Goal: Transaction & Acquisition: Subscribe to service/newsletter

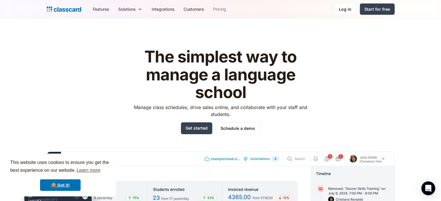
click at [221, 9] on link "Pricing" at bounding box center [219, 9] width 22 height 13
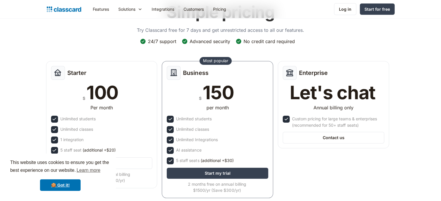
scroll to position [116, 0]
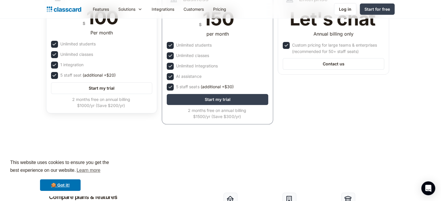
click at [66, 63] on div "1 integration" at bounding box center [71, 65] width 23 height 6
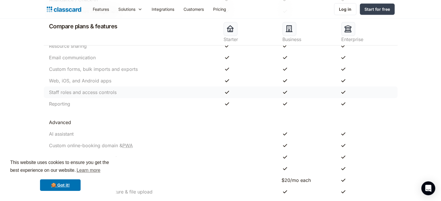
scroll to position [551, 0]
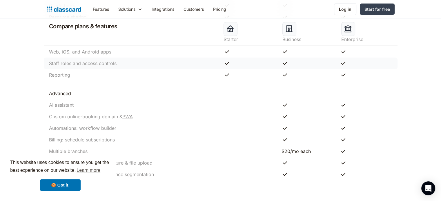
click at [108, 96] on div "Advanced" at bounding box center [133, 93] width 174 height 7
drag, startPoint x: 50, startPoint y: 116, endPoint x: 143, endPoint y: 120, distance: 93.4
click at [143, 120] on div "Custom online-booking domain & PWA" at bounding box center [221, 117] width 354 height 12
click at [111, 126] on div "Automations: workflow builder" at bounding box center [82, 128] width 67 height 7
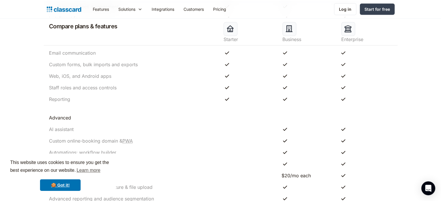
scroll to position [435, 0]
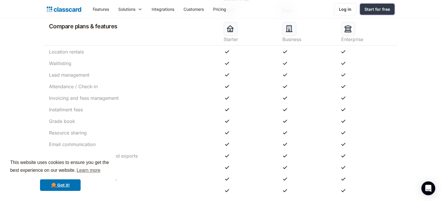
click at [382, 12] on link "Start for free" at bounding box center [377, 8] width 35 height 11
